Goal: Task Accomplishment & Management: Use online tool/utility

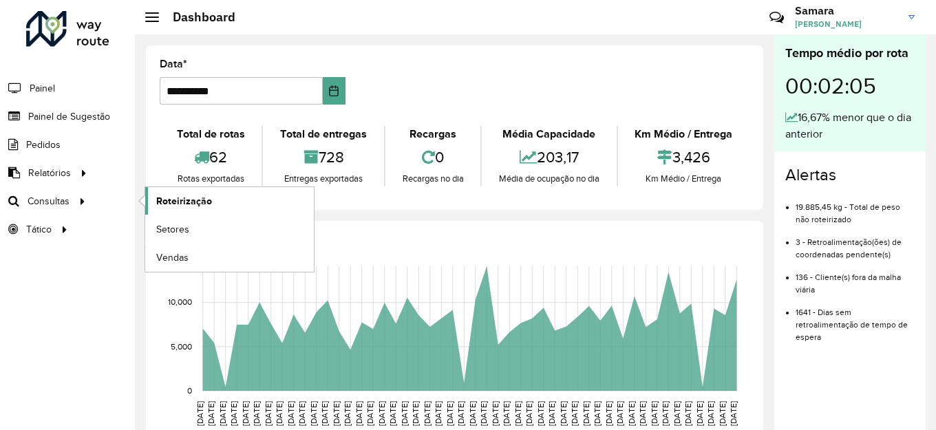
click at [208, 195] on span "Roteirização" at bounding box center [184, 201] width 56 height 14
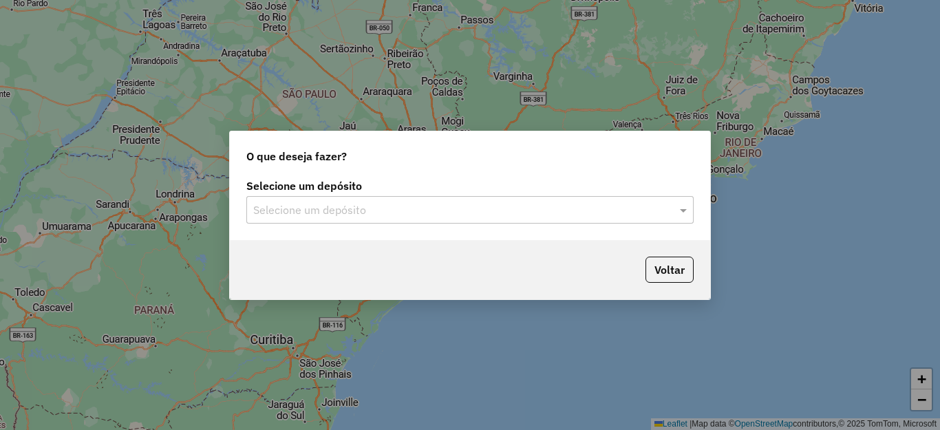
click at [321, 208] on input "text" at bounding box center [456, 210] width 406 height 17
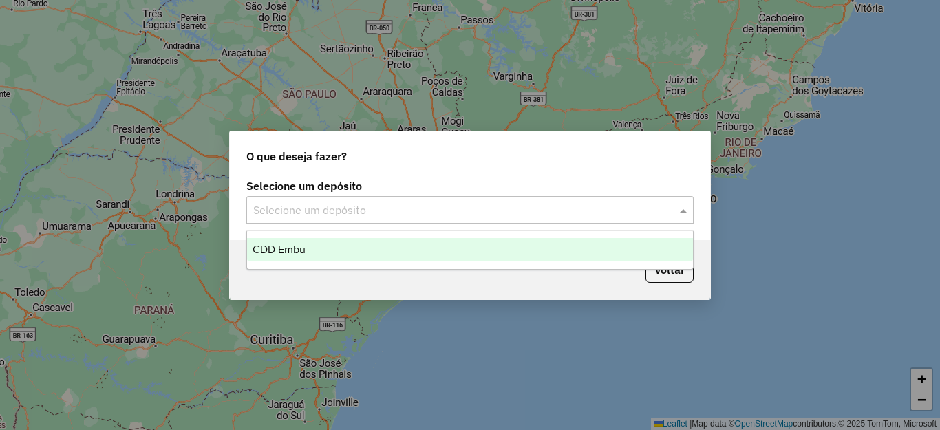
click at [307, 246] on div "CDD Embu" at bounding box center [470, 249] width 446 height 23
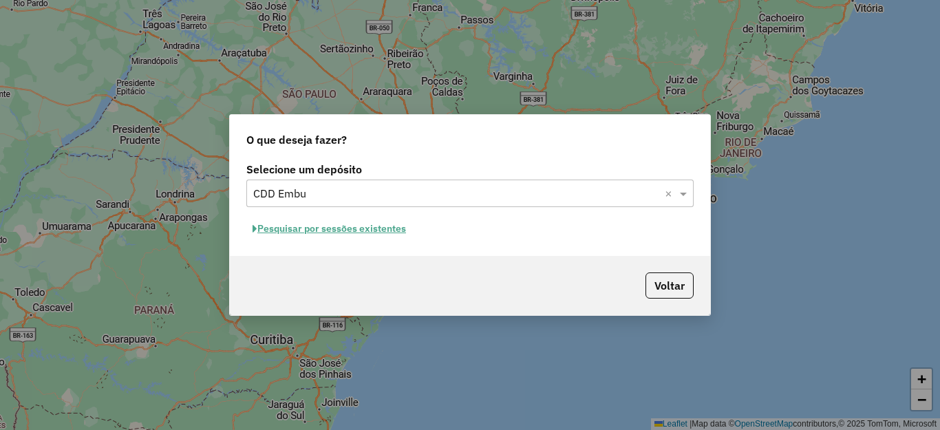
click at [350, 227] on button "Pesquisar por sessões existentes" at bounding box center [329, 228] width 166 height 21
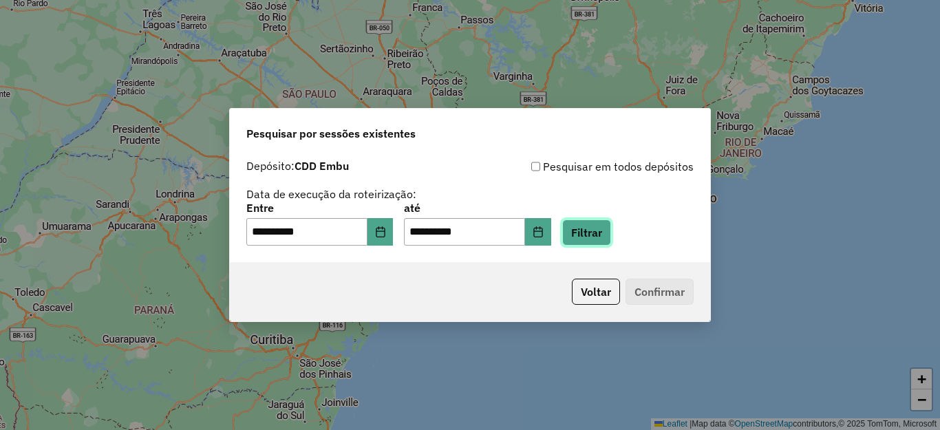
click at [611, 229] on button "Filtrar" at bounding box center [586, 232] width 49 height 26
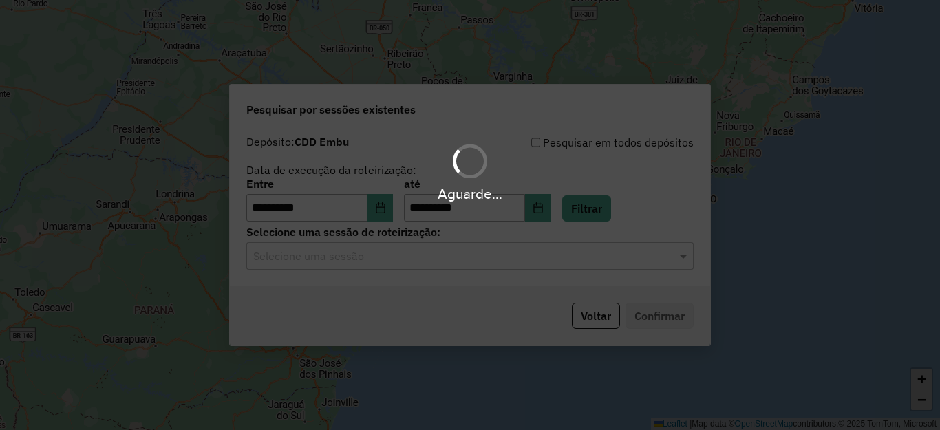
click at [343, 264] on hb-app "**********" at bounding box center [470, 215] width 940 height 430
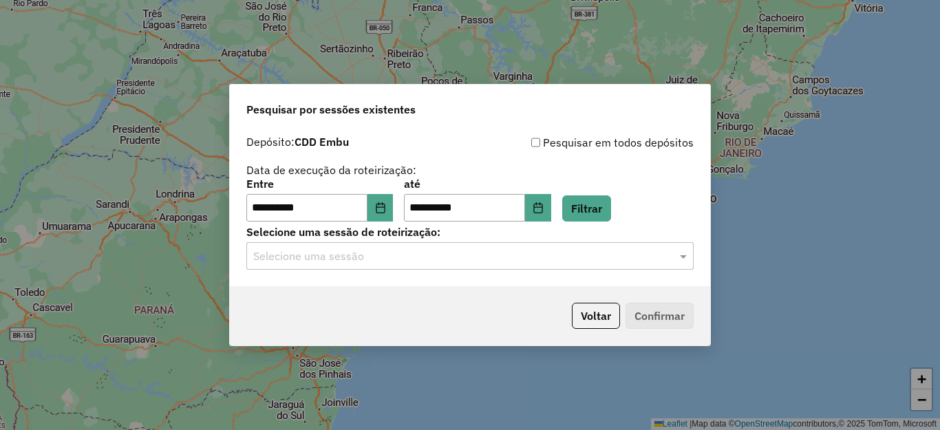
click at [340, 257] on input "text" at bounding box center [456, 256] width 406 height 17
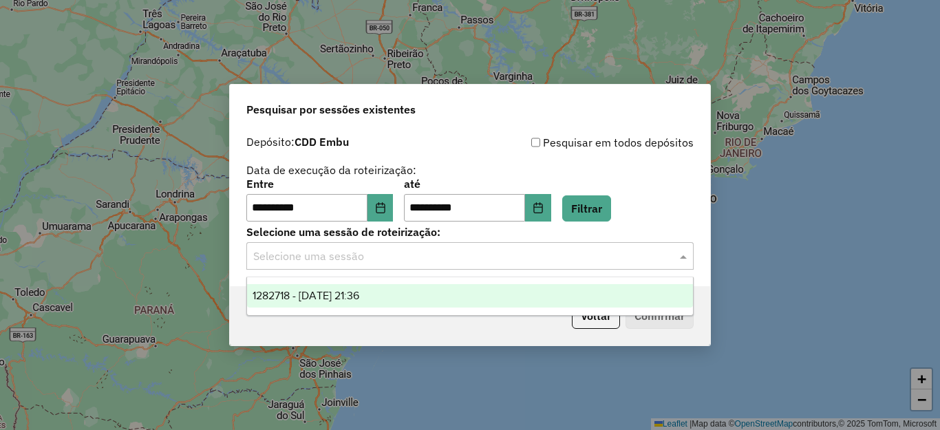
click at [332, 297] on span "1282718 - 25/09/2025 21:36" at bounding box center [306, 296] width 107 height 12
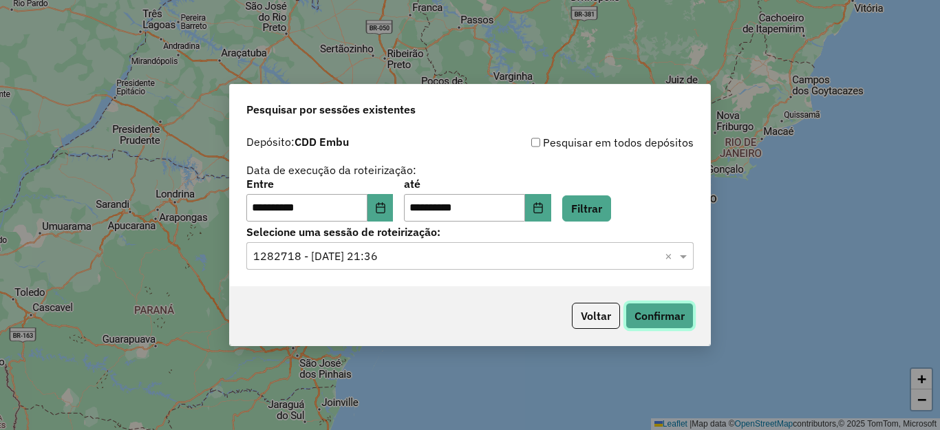
click at [636, 313] on button "Confirmar" at bounding box center [659, 316] width 68 height 26
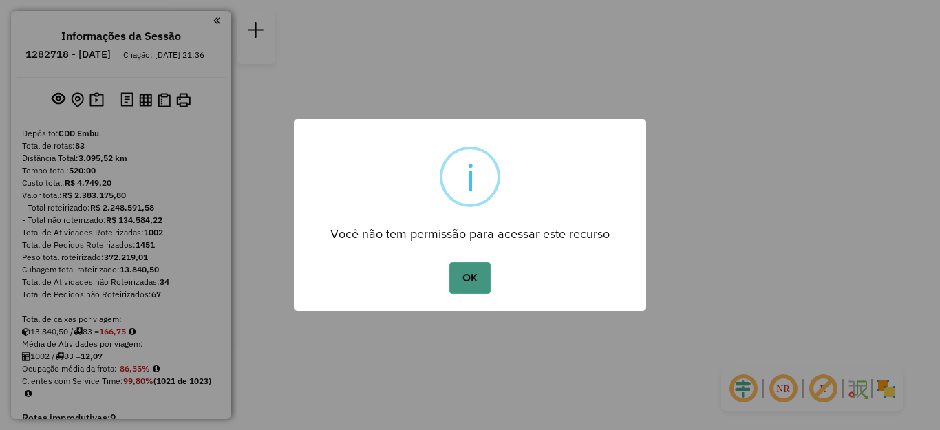
click at [468, 284] on button "OK" at bounding box center [469, 278] width 41 height 32
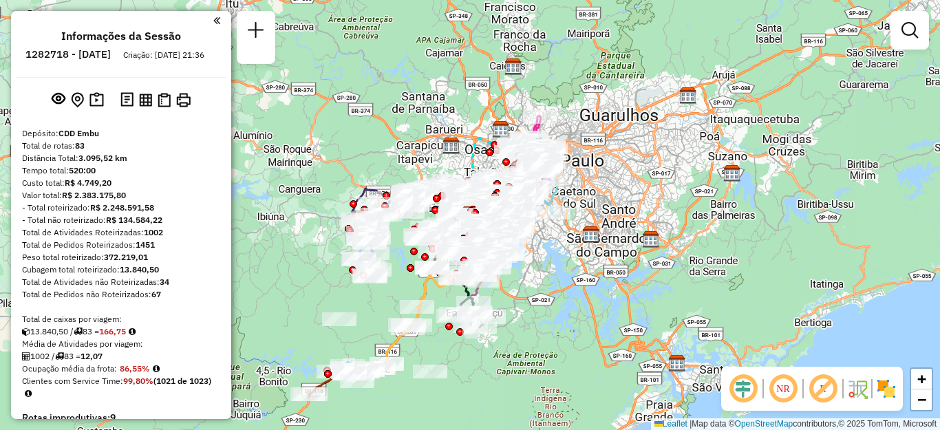
click at [779, 385] on em at bounding box center [783, 388] width 33 height 33
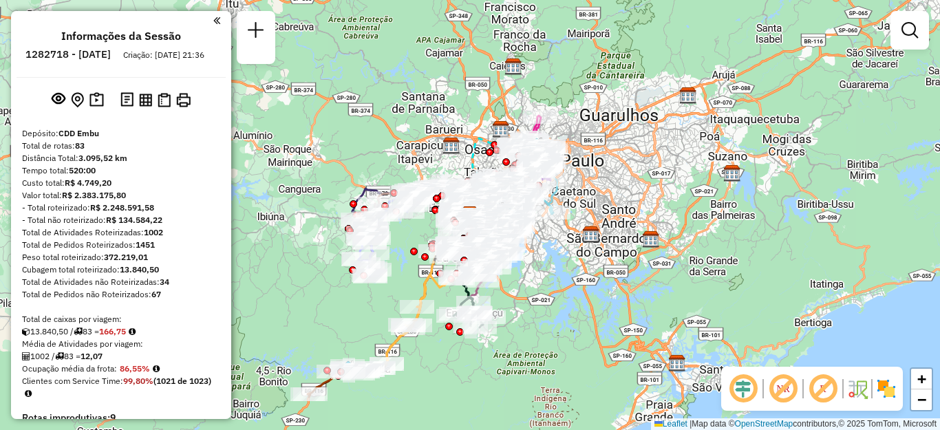
click at [826, 385] on em at bounding box center [822, 388] width 33 height 33
click at [883, 386] on img at bounding box center [886, 389] width 22 height 22
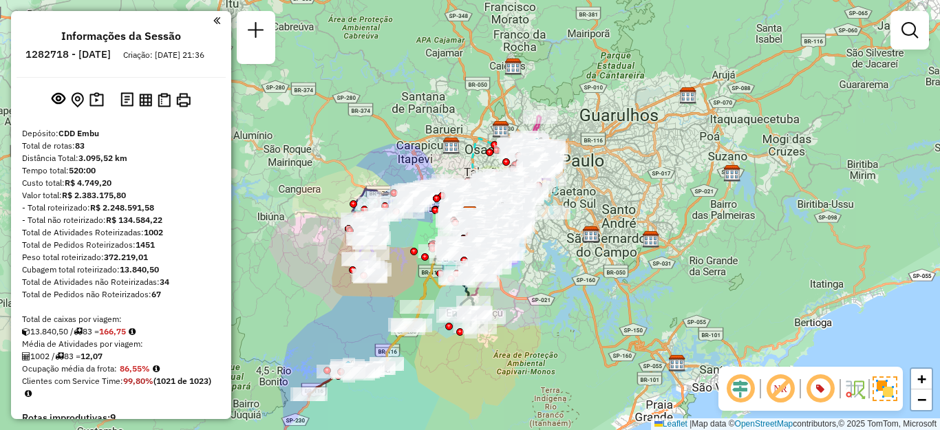
scroll to position [6134, 0]
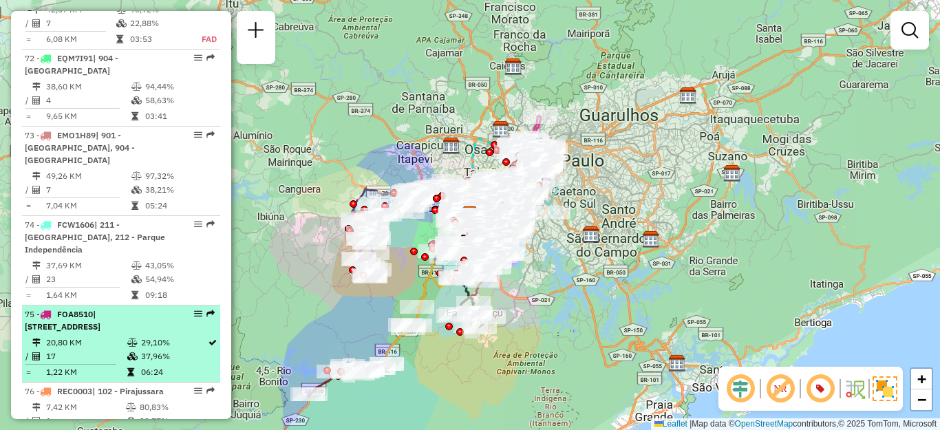
click at [65, 309] on span "| [STREET_ADDRESS]" at bounding box center [63, 320] width 76 height 23
select select "**********"
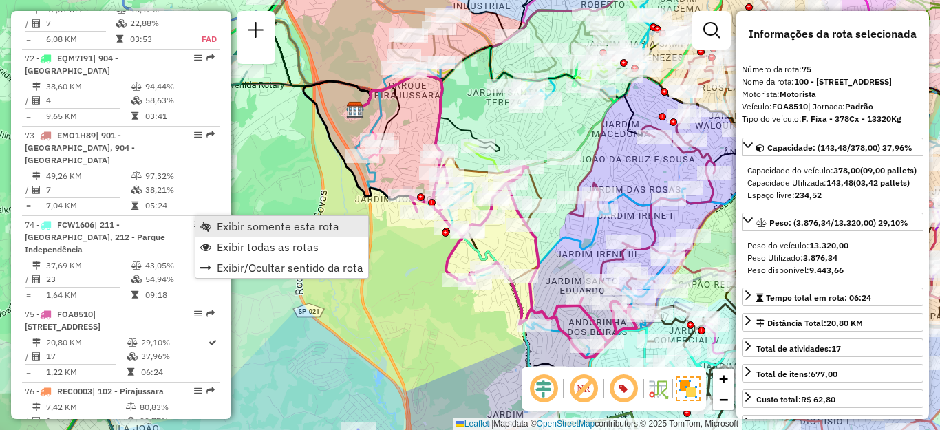
click at [233, 225] on span "Exibir somente esta rota" at bounding box center [278, 226] width 122 height 11
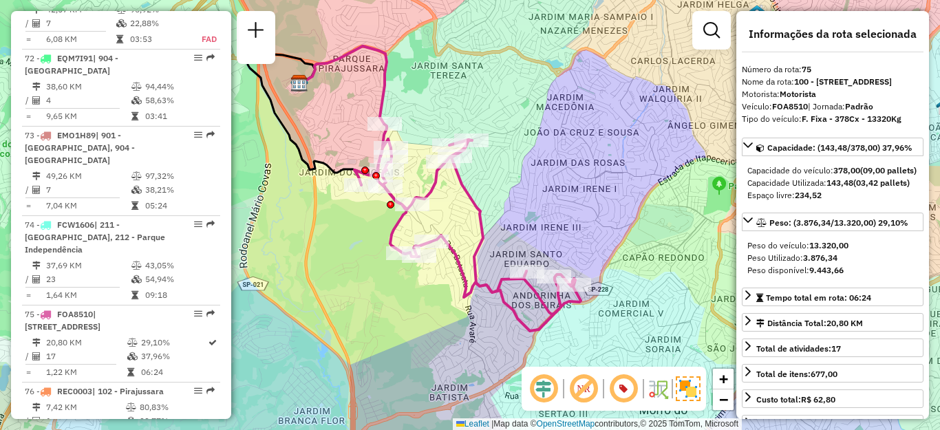
drag, startPoint x: 389, startPoint y: 244, endPoint x: 301, endPoint y: 213, distance: 93.4
click at [301, 215] on div "Janela de atendimento Grade de atendimento Capacidade Transportadoras Veículos …" at bounding box center [470, 215] width 940 height 430
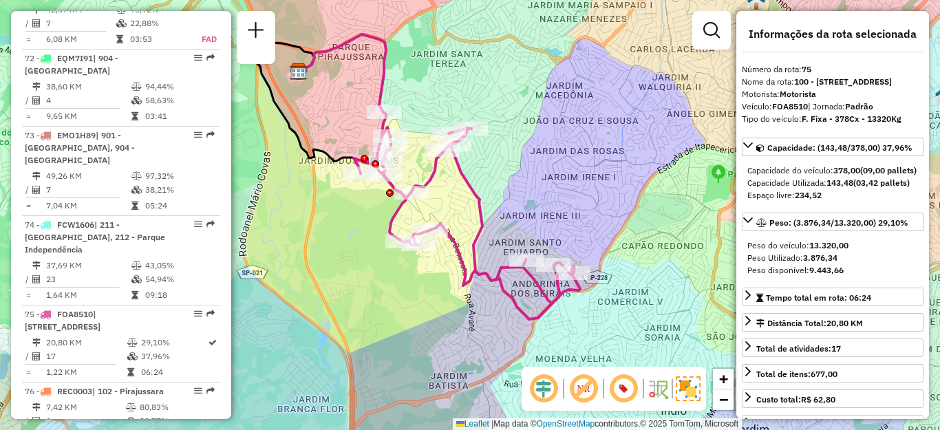
drag, startPoint x: 512, startPoint y: 197, endPoint x: 554, endPoint y: 184, distance: 43.8
click at [554, 184] on div "Janela de atendimento Grade de atendimento Capacidade Transportadoras Veículos …" at bounding box center [470, 215] width 940 height 430
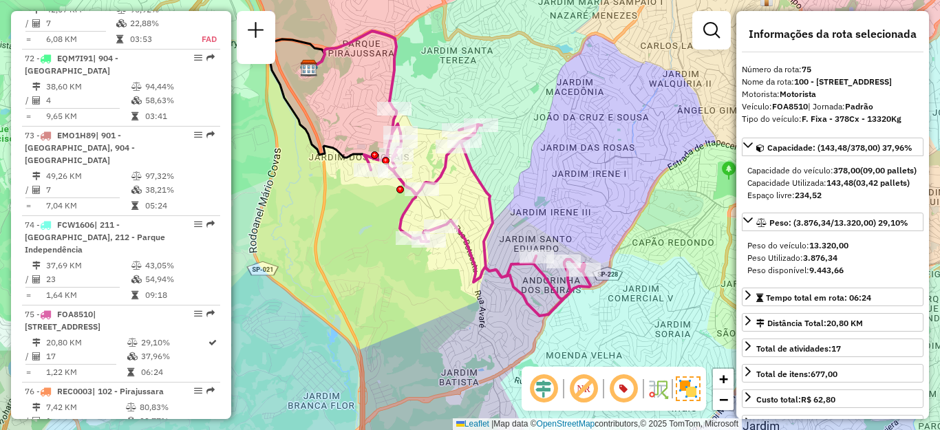
scroll to position [2447, 0]
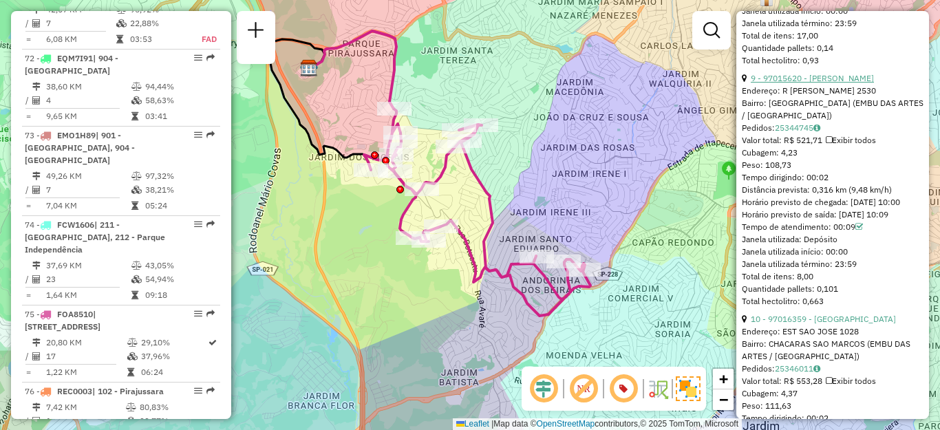
click at [853, 83] on link "9 - 97015620 - [PERSON_NAME]" at bounding box center [812, 78] width 123 height 10
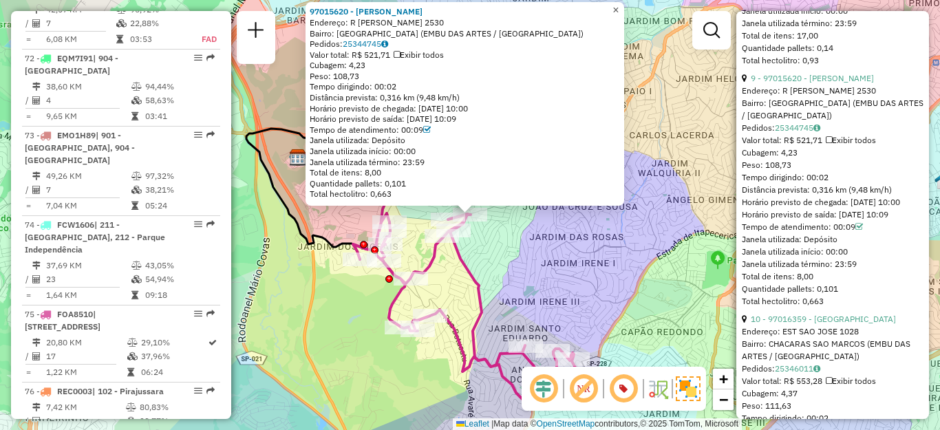
click at [619, 6] on span "×" at bounding box center [615, 10] width 6 height 12
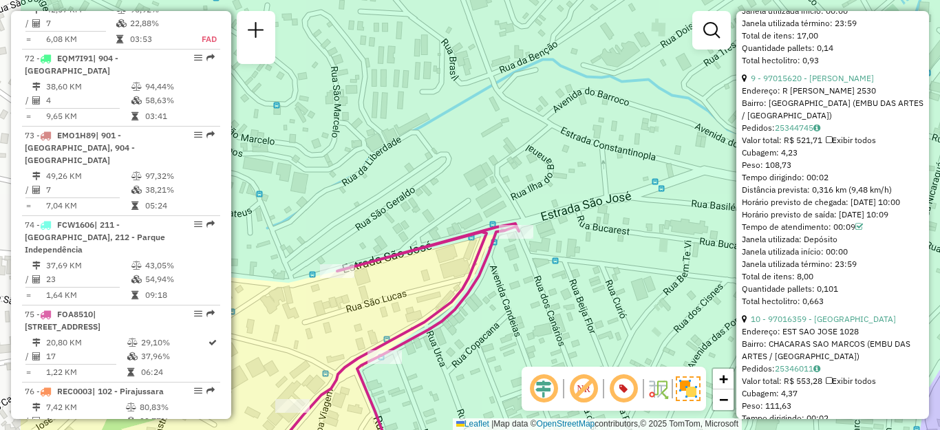
drag, startPoint x: 382, startPoint y: 180, endPoint x: 495, endPoint y: 150, distance: 116.8
click at [495, 150] on div "Janela de atendimento Grade de atendimento Capacidade Transportadoras Veículos …" at bounding box center [470, 215] width 940 height 430
